Goal: Task Accomplishment & Management: Use online tool/utility

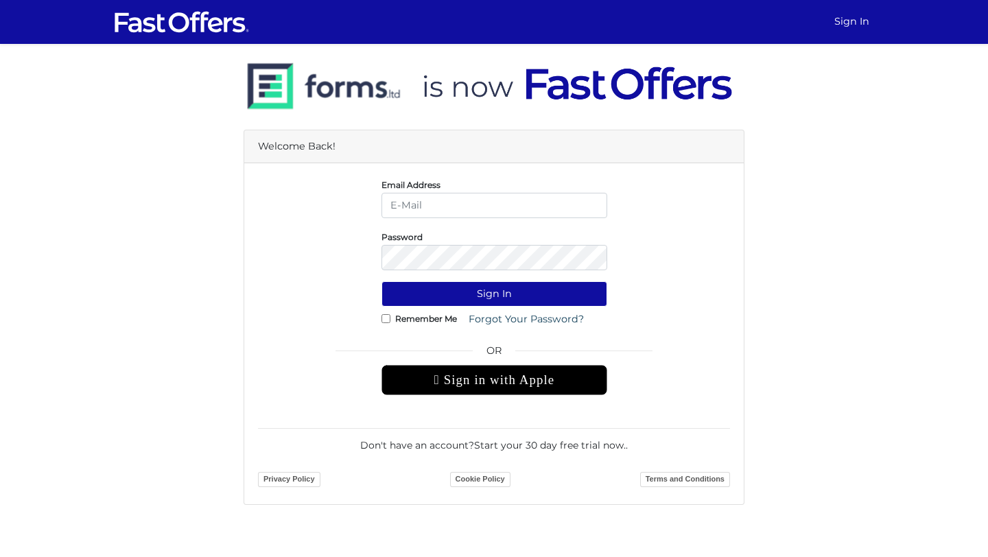
click at [428, 200] on input "email" at bounding box center [495, 205] width 226 height 25
type input "[EMAIL_ADDRESS][DOMAIN_NAME]"
click at [468, 307] on link "Forgot Your Password?" at bounding box center [526, 319] width 133 height 25
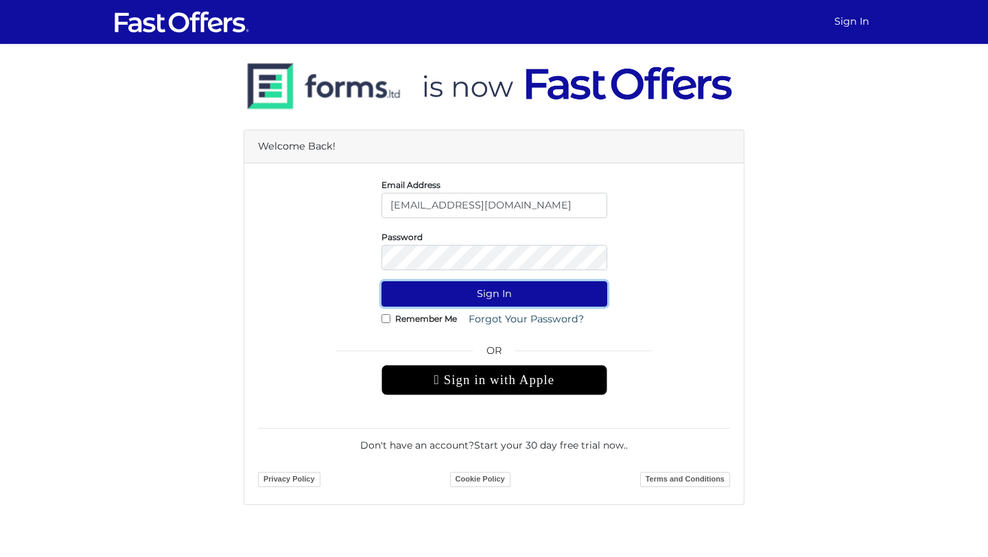
click at [476, 289] on button "Sign In" at bounding box center [495, 293] width 226 height 25
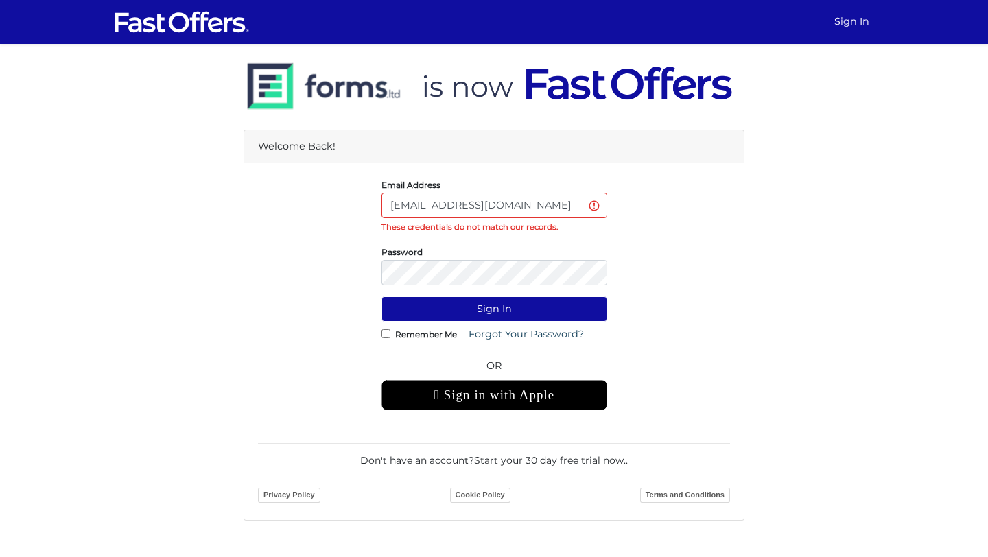
click at [488, 211] on input "[EMAIL_ADDRESS][DOMAIN_NAME]" at bounding box center [495, 205] width 226 height 25
click at [510, 336] on link "Forgot Your Password?" at bounding box center [526, 334] width 133 height 25
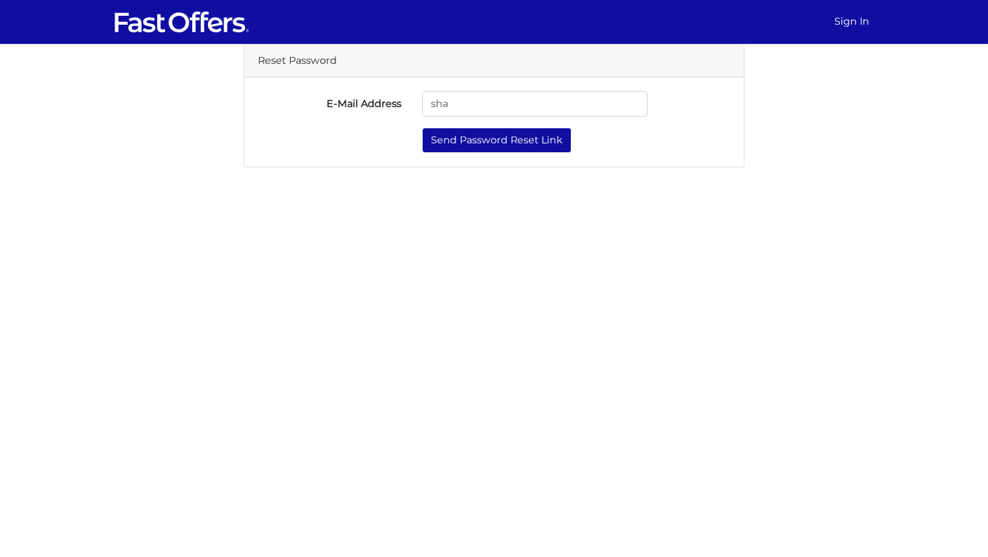
type input "[EMAIL_ADDRESS][DOMAIN_NAME]"
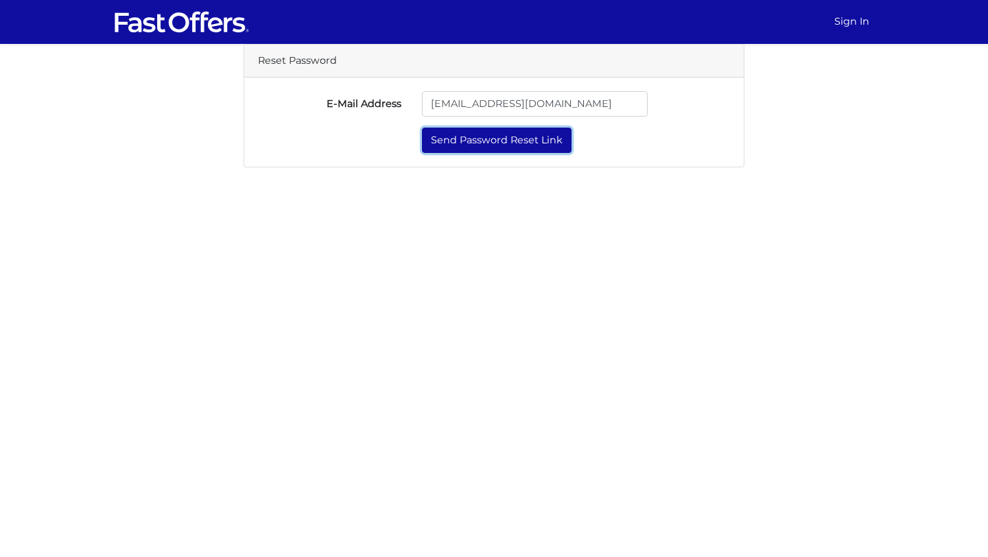
click at [489, 137] on button "Send Password Reset Link" at bounding box center [497, 140] width 150 height 25
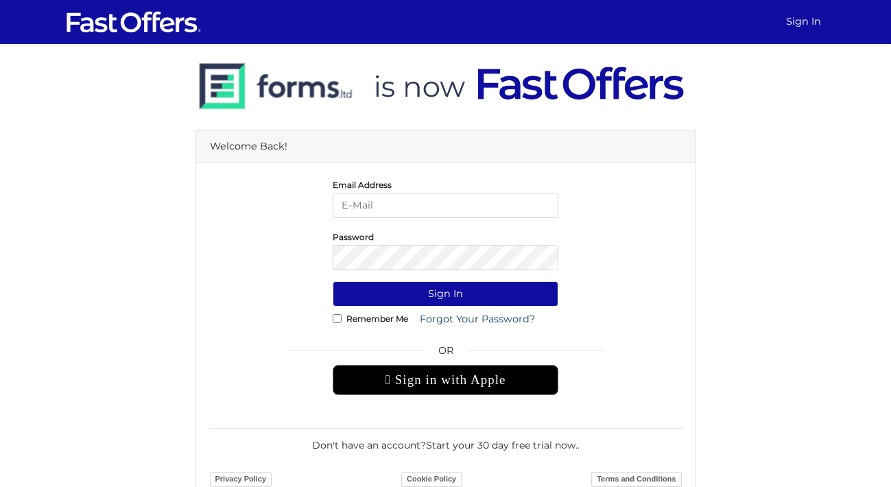
click at [507, 202] on input "email" at bounding box center [446, 205] width 226 height 25
type input "shay@property.ca"
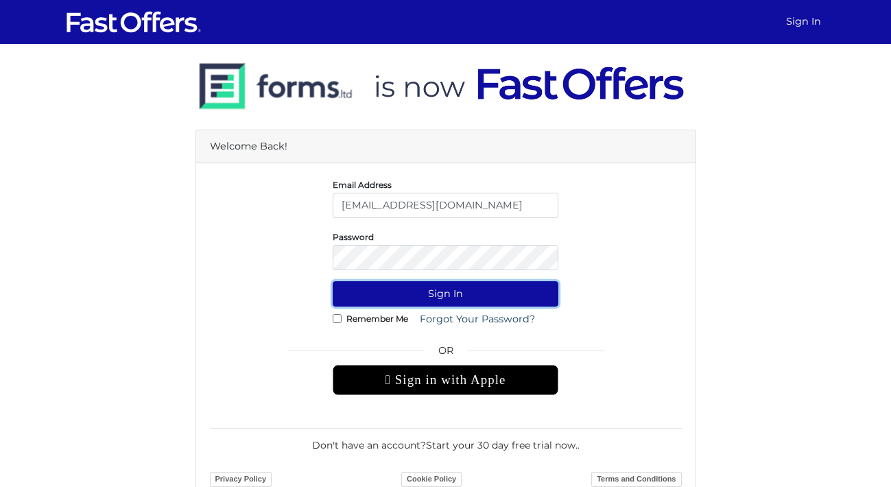
click at [429, 303] on button "Sign In" at bounding box center [446, 293] width 226 height 25
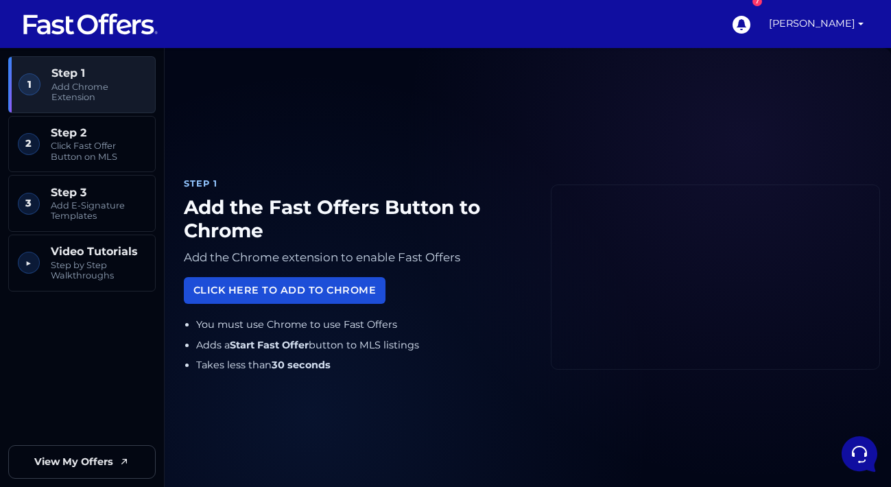
click at [230, 294] on link "Click Here to Add to Chrome" at bounding box center [285, 290] width 202 height 27
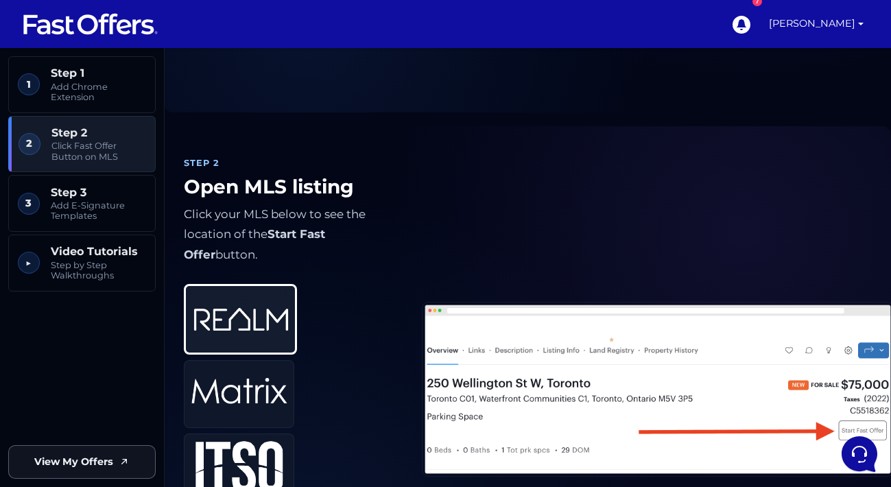
scroll to position [491, 0]
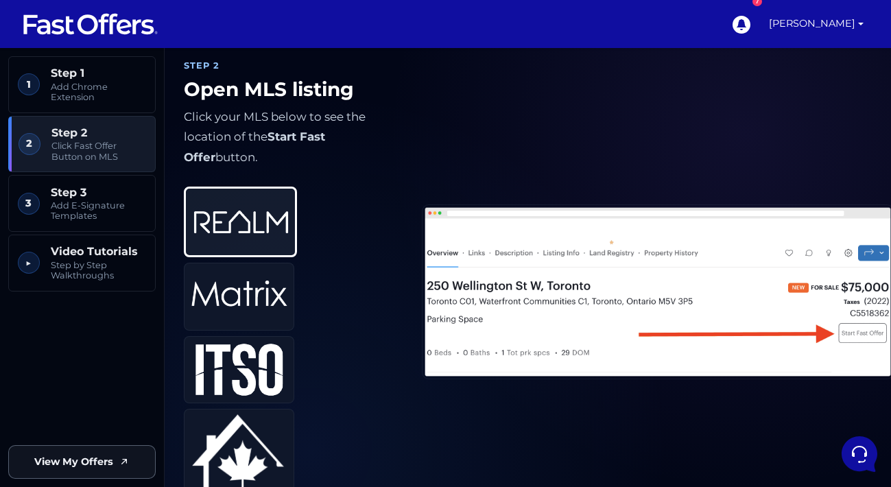
click at [91, 465] on span "View My Offers" at bounding box center [73, 462] width 79 height 16
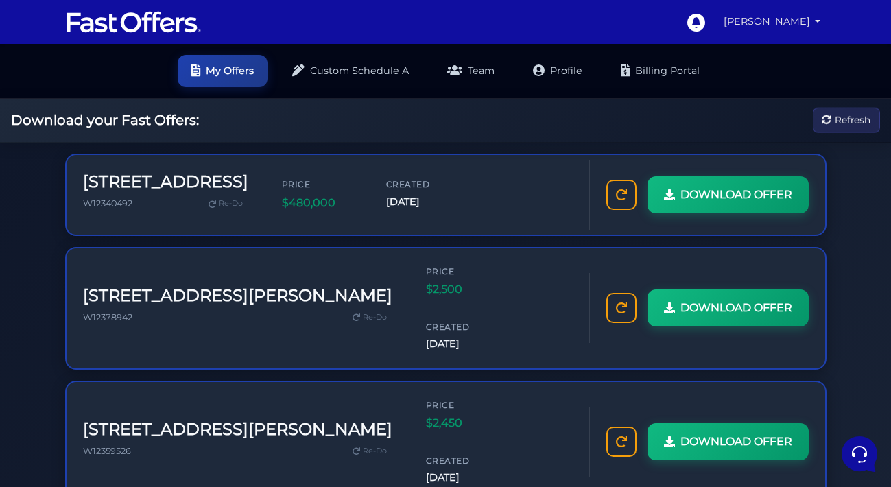
click at [747, 16] on link "[PERSON_NAME]" at bounding box center [772, 21] width 108 height 27
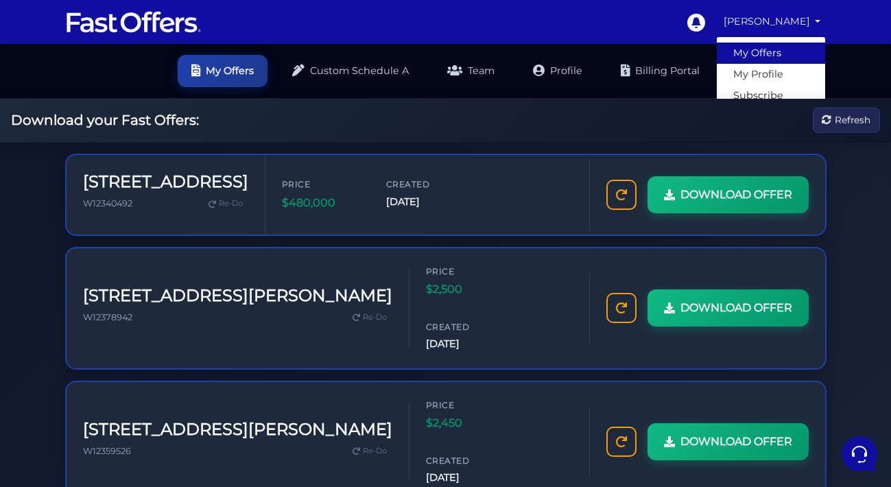
click at [752, 51] on link "My Offers" at bounding box center [771, 53] width 108 height 21
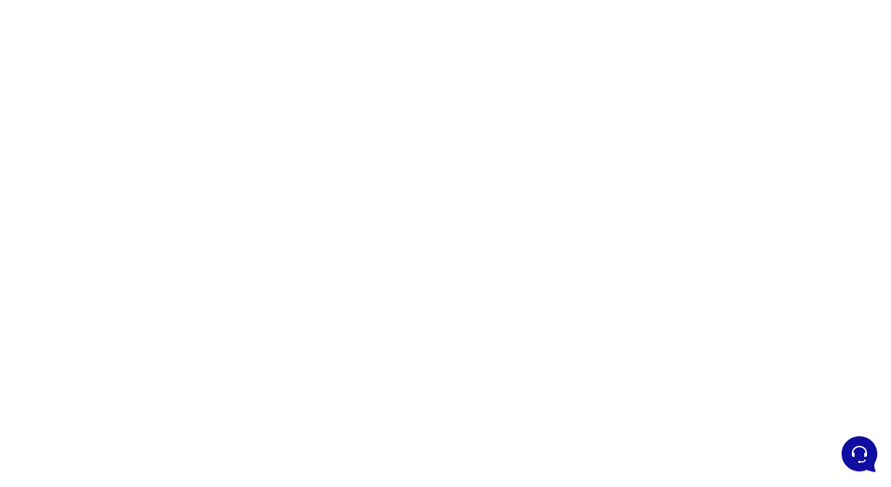
scroll to position [85, 0]
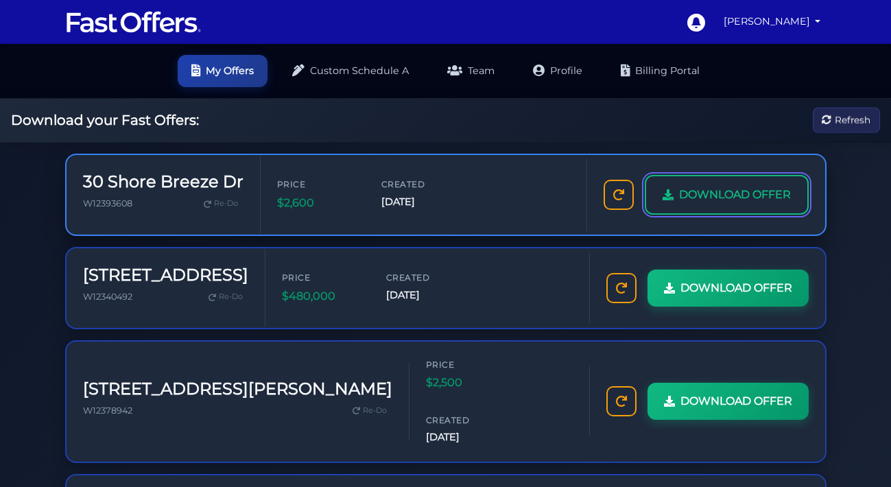
click at [723, 187] on span "DOWNLOAD OFFER" at bounding box center [735, 195] width 112 height 18
click at [751, 193] on span "DOWNLOAD OFFER" at bounding box center [735, 195] width 112 height 18
